Goal: Task Accomplishment & Management: Use online tool/utility

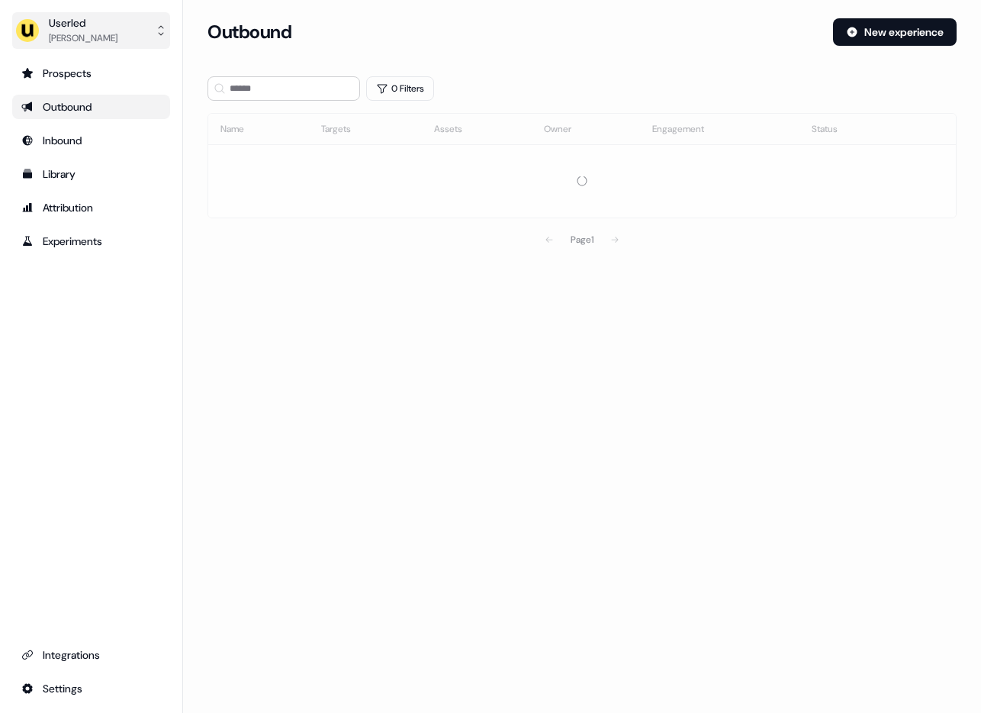
click at [104, 32] on div "[PERSON_NAME]" at bounding box center [83, 38] width 69 height 15
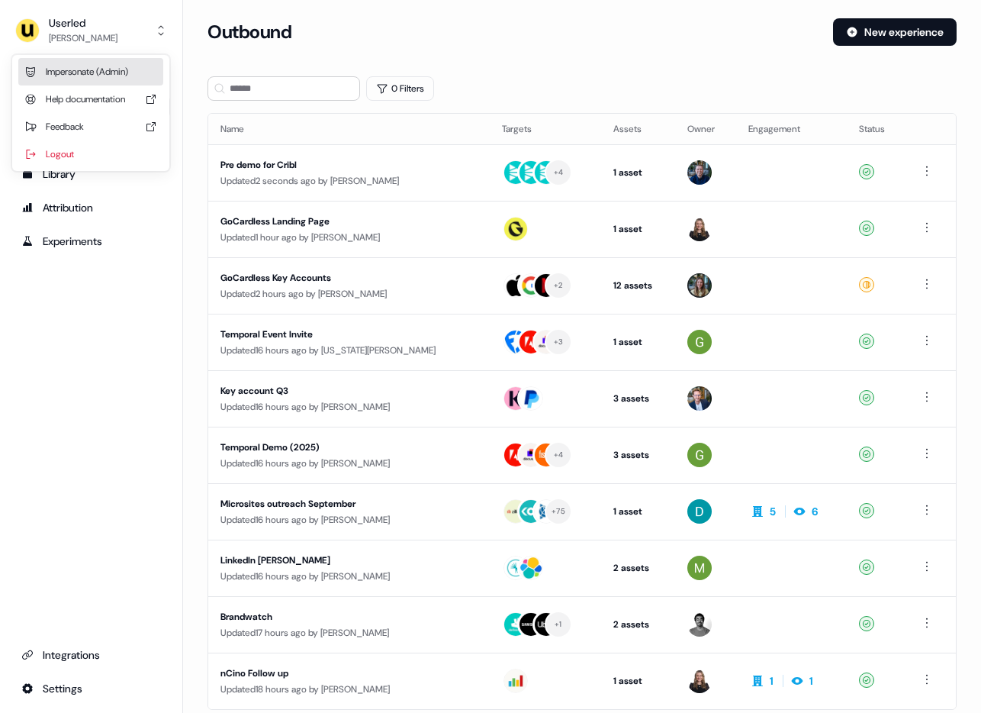
click at [82, 64] on div "Impersonate (Admin)" at bounding box center [90, 71] width 145 height 27
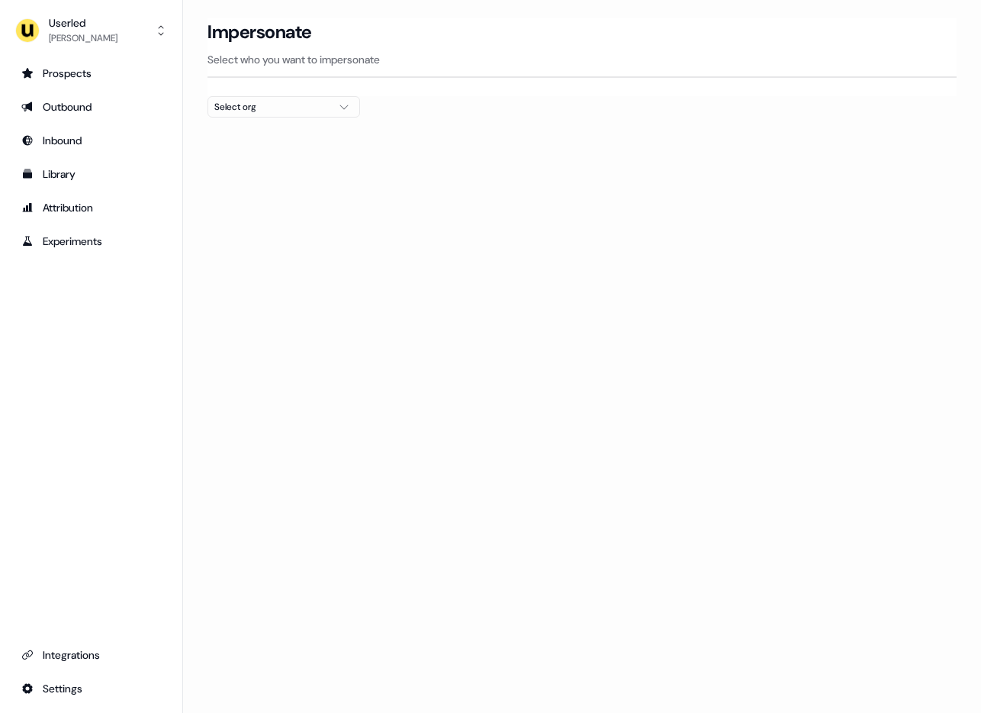
click at [245, 101] on div "Select org" at bounding box center [271, 106] width 114 height 15
type input "*****"
click at [226, 157] on div "Canva" at bounding box center [283, 162] width 151 height 24
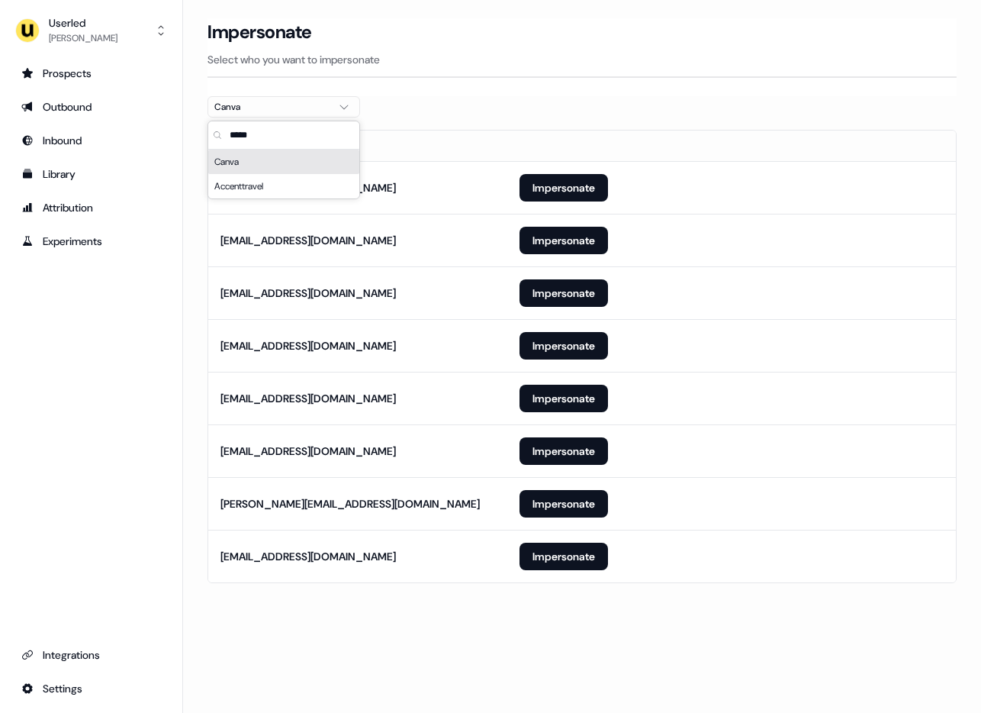
click at [193, 156] on section "Loading... Impersonate Select who you want to impersonate Canva Email kullan@ca…" at bounding box center [582, 321] width 798 height 607
click at [543, 243] on button "Impersonate" at bounding box center [564, 240] width 89 height 27
